Goal: Share content

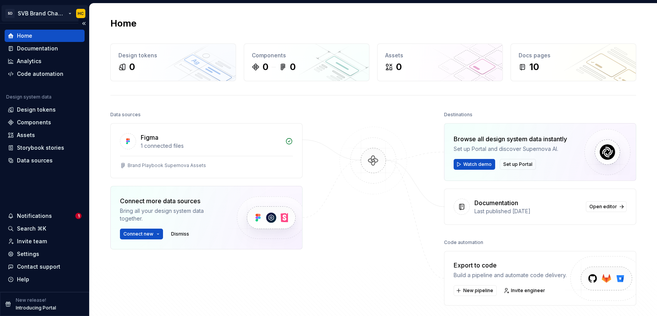
click at [34, 16] on html "SD SVB Brand Champions HC Home Documentation Analytics Code automation Design s…" at bounding box center [328, 158] width 657 height 316
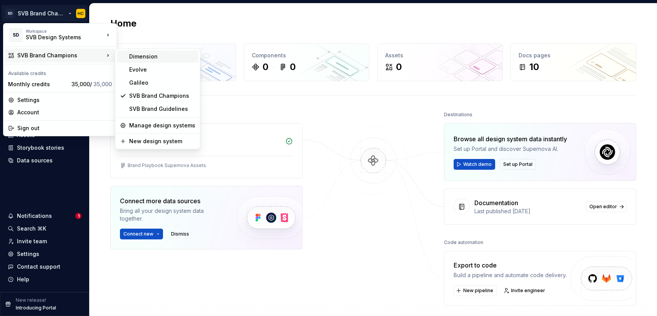
click at [156, 61] on div "Dimension" at bounding box center [158, 56] width 82 height 12
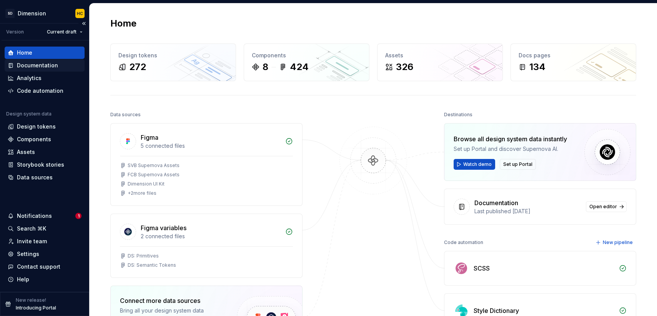
click at [50, 68] on div "Documentation" at bounding box center [37, 66] width 41 height 8
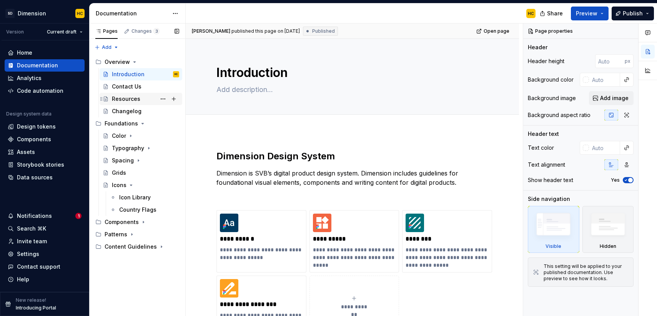
click at [140, 99] on div "Resources" at bounding box center [145, 98] width 67 height 11
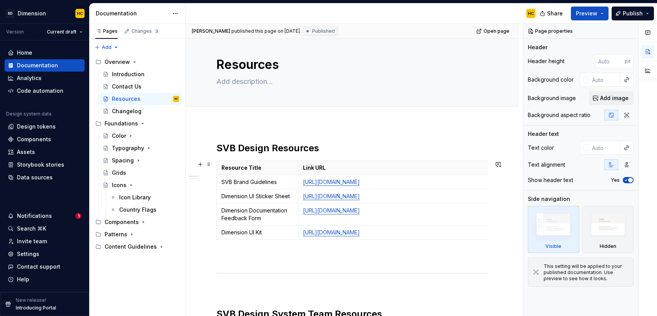
scroll to position [10, 0]
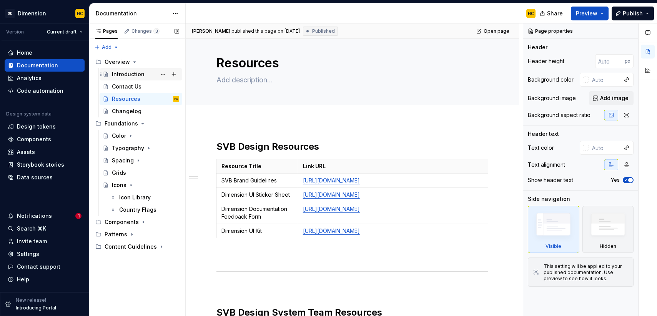
click at [128, 75] on div "Introduction" at bounding box center [128, 74] width 33 height 8
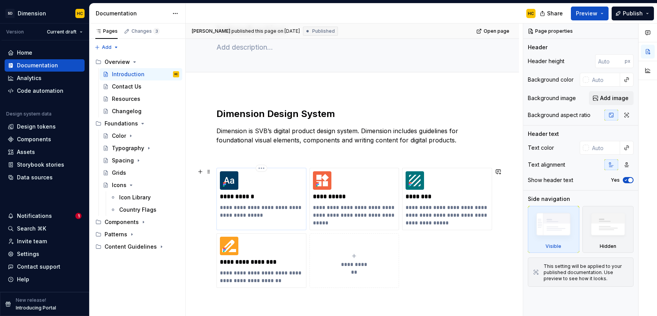
scroll to position [43, 0]
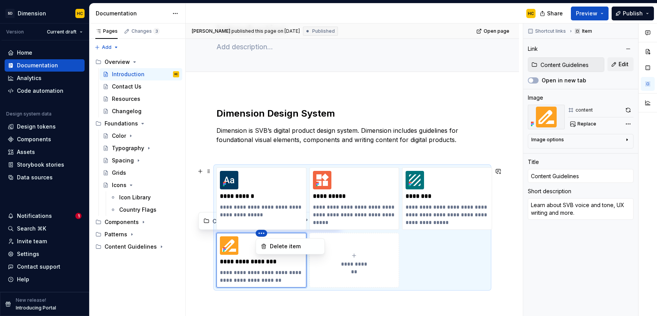
click at [262, 234] on html "SD Dimension HC Version Current draft Home Documentation Analytics Code automat…" at bounding box center [328, 158] width 657 height 316
click at [123, 247] on div "Pages Changes 3 Add Accessibility guide for tree Page tree. Navigate the tree w…" at bounding box center [137, 169] width 96 height 293
click at [123, 247] on div "Content Guidelines" at bounding box center [127, 247] width 44 height 8
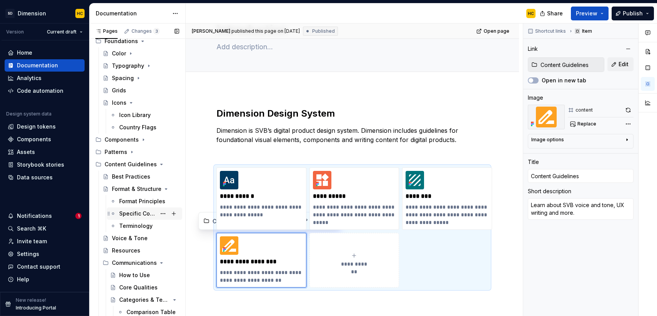
scroll to position [82, 0]
click at [548, 15] on button "Share" at bounding box center [552, 14] width 32 height 14
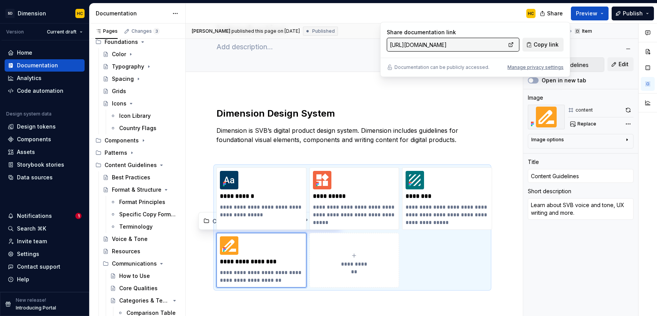
click at [539, 47] on span "Copy link" at bounding box center [546, 45] width 25 height 8
click at [556, 48] on span "Copy link" at bounding box center [546, 45] width 25 height 8
type textarea "*"
